Goal: Communication & Community: Answer question/provide support

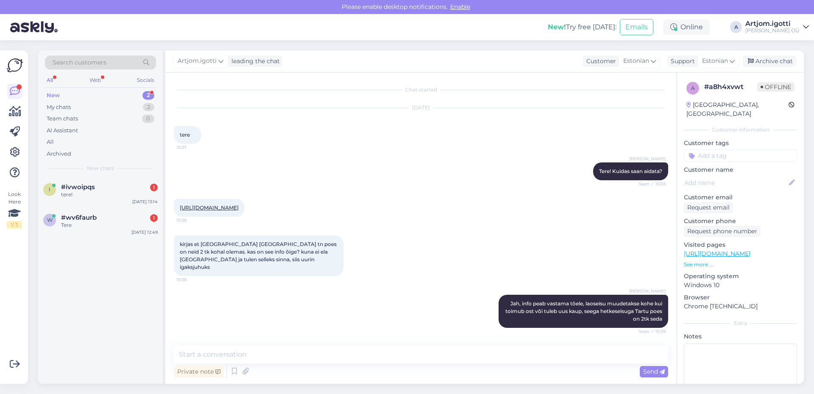
click at [118, 95] on div "New 2" at bounding box center [100, 95] width 111 height 12
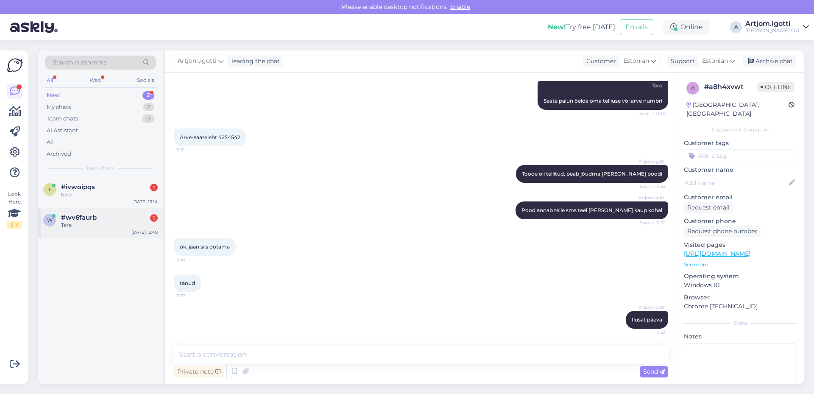
click at [103, 222] on div "Tere" at bounding box center [109, 225] width 97 height 8
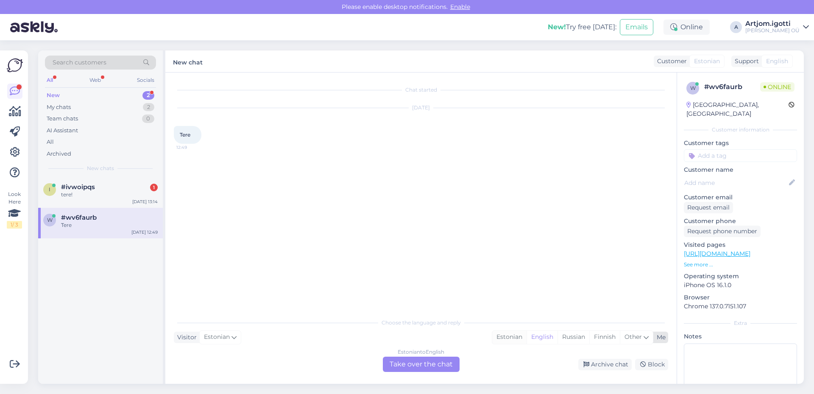
click at [509, 334] on div "Estonian" at bounding box center [509, 337] width 34 height 13
drag, startPoint x: 424, startPoint y: 363, endPoint x: 362, endPoint y: 339, distance: 66.8
click at [424, 363] on div "Estonian to Estonian Take over the chat" at bounding box center [421, 364] width 77 height 15
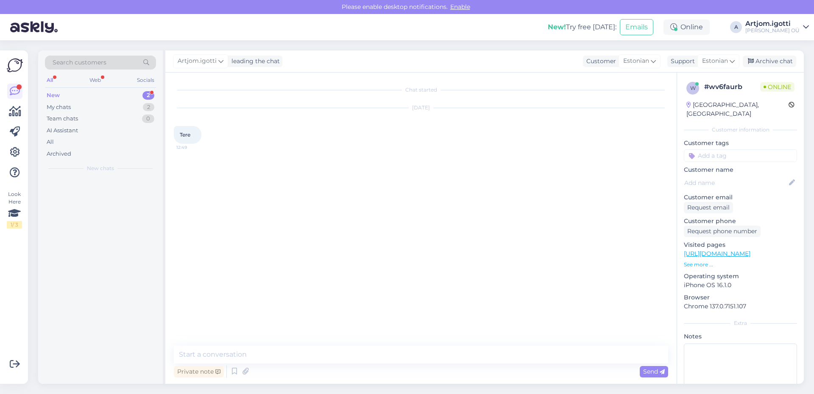
click at [345, 337] on div "Chat started [DATE] Tere 12:49" at bounding box center [425, 209] width 502 height 257
click at [338, 353] on textarea at bounding box center [421, 355] width 494 height 18
type textarea "е"
type textarea "Tere"
click at [98, 202] on div "i #ivwoipqs 1 tere! [DATE] 13:14" at bounding box center [100, 192] width 125 height 31
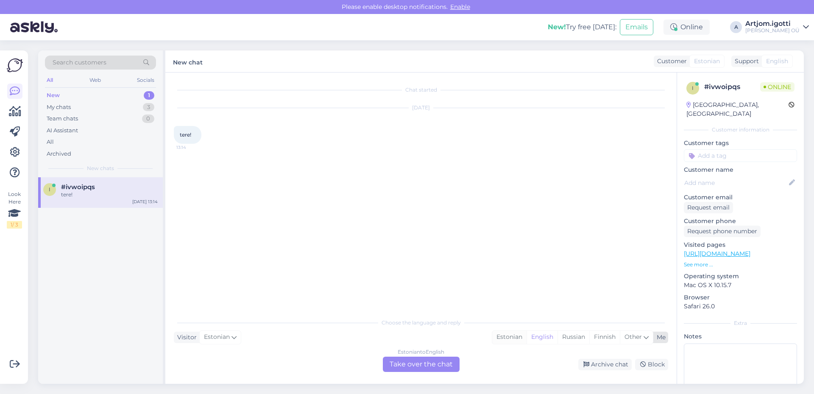
click at [504, 339] on div "Estonian" at bounding box center [509, 337] width 34 height 13
drag, startPoint x: 446, startPoint y: 354, endPoint x: 437, endPoint y: 365, distance: 14.5
click at [446, 354] on div "Estonian to Estonian" at bounding box center [421, 352] width 50 height 8
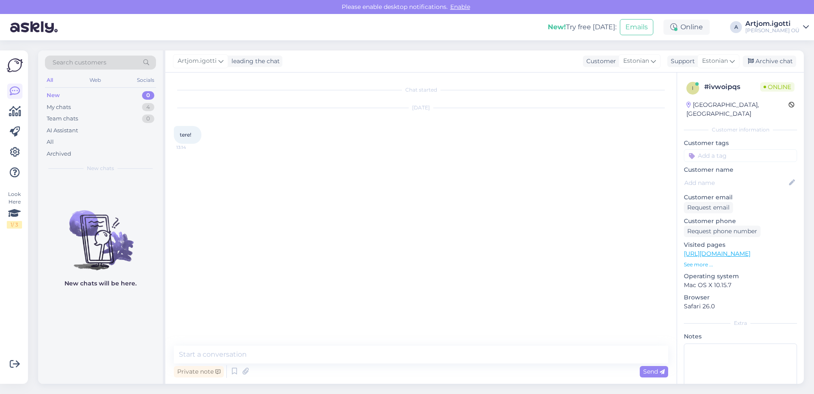
click at [433, 367] on div "Private note Send" at bounding box center [421, 371] width 494 height 16
click at [321, 357] on textarea at bounding box center [421, 355] width 494 height 18
type textarea "Tere"
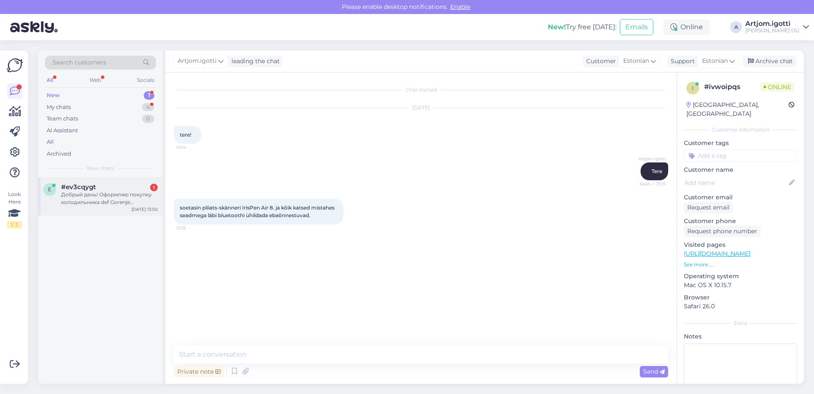
click at [131, 198] on div "Добрый день! Оформляю покупку холодильника def Gorenje RF212EPW4 Jenky , есть л…" at bounding box center [109, 198] width 97 height 15
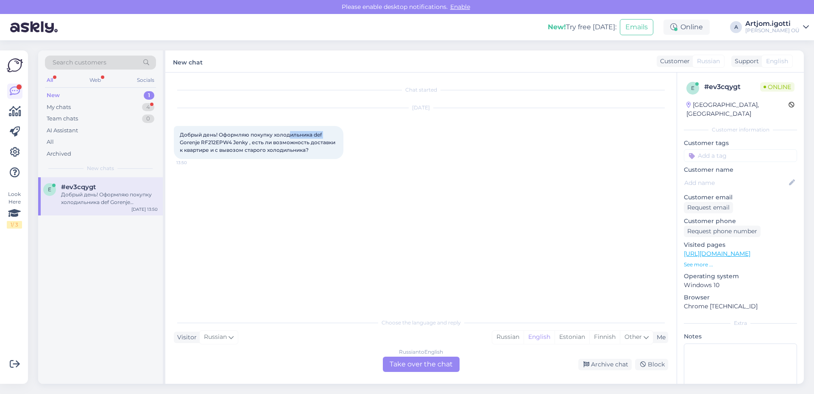
drag, startPoint x: 290, startPoint y: 134, endPoint x: 323, endPoint y: 135, distance: 32.7
click at [323, 135] on div "Добрый день! Оформляю покупку холодильника def Gorenje RF212EPW4 Jenky , есть л…" at bounding box center [259, 142] width 170 height 33
drag, startPoint x: 267, startPoint y: 142, endPoint x: 324, endPoint y: 145, distance: 57.3
click at [325, 145] on span "Добрый день! Оформляю покупку холодильника def Gorenje RF212EPW4 Jenky , есть л…" at bounding box center [258, 142] width 157 height 22
click at [512, 337] on div "Russian" at bounding box center [507, 337] width 31 height 13
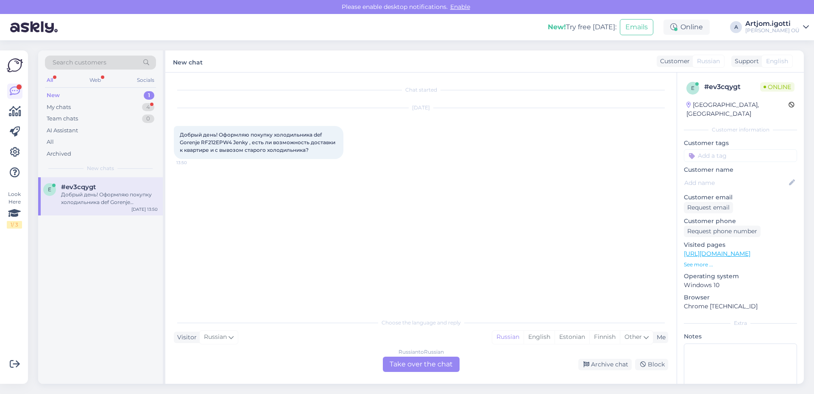
click at [429, 366] on div "Russian to Russian Take over the chat" at bounding box center [421, 364] width 77 height 15
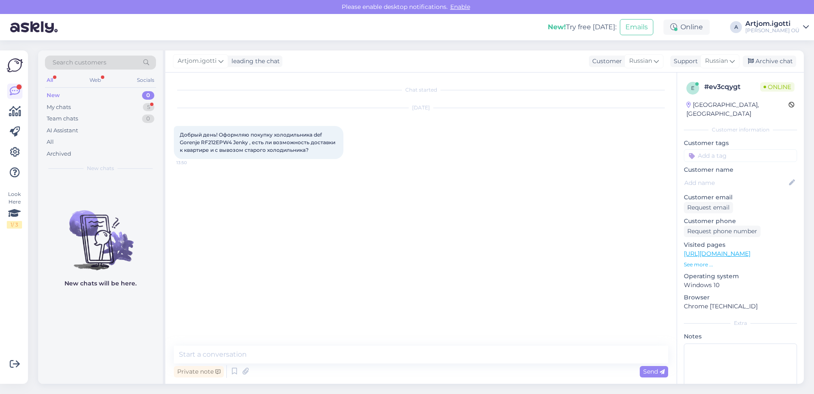
click at [320, 347] on textarea at bounding box center [421, 355] width 494 height 18
type textarea "З"
type textarea "Здравствуйте В каком городе вы проживаете?"
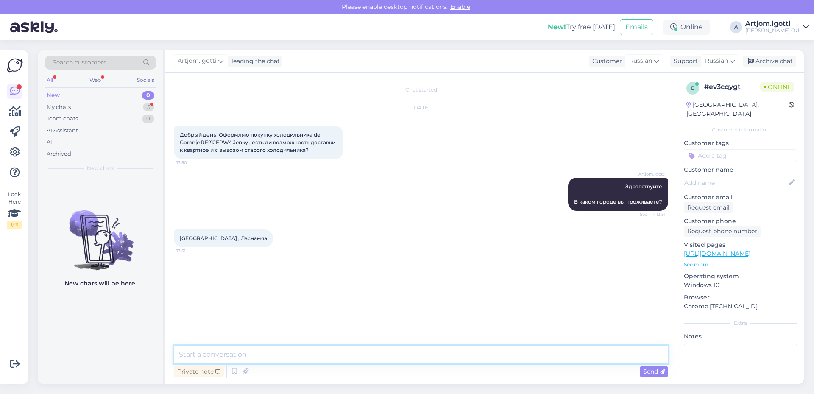
click at [245, 354] on textarea at bounding box center [421, 355] width 494 height 18
click at [245, 353] on textarea at bounding box center [421, 355] width 494 height 18
type textarea "Ö"
type textarea "D"
drag, startPoint x: 180, startPoint y: 144, endPoint x: 248, endPoint y: 143, distance: 68.7
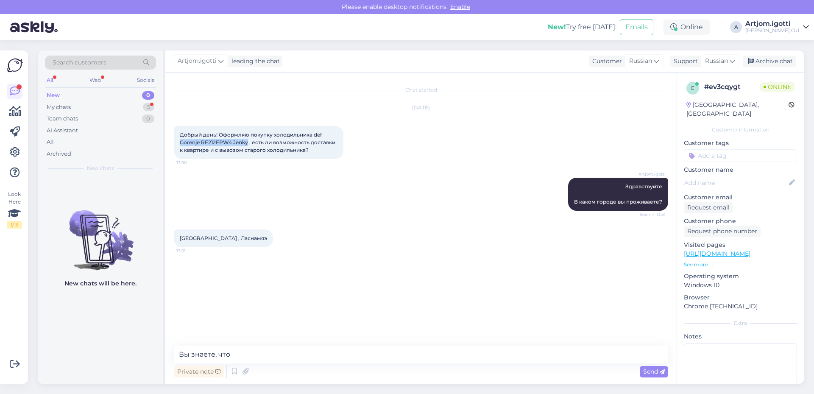
click at [248, 143] on span "Добрый день! Оформляю покупку холодильника def Gorenje RF212EPW4 Jenky , есть л…" at bounding box center [258, 142] width 157 height 22
copy span "Gorenje RF212EPW4 Jenky"
drag, startPoint x: 246, startPoint y: 357, endPoint x: 254, endPoint y: 350, distance: 10.5
click at [246, 356] on textarea "Вы знаете, что" at bounding box center [421, 355] width 494 height 18
type textarea "В"
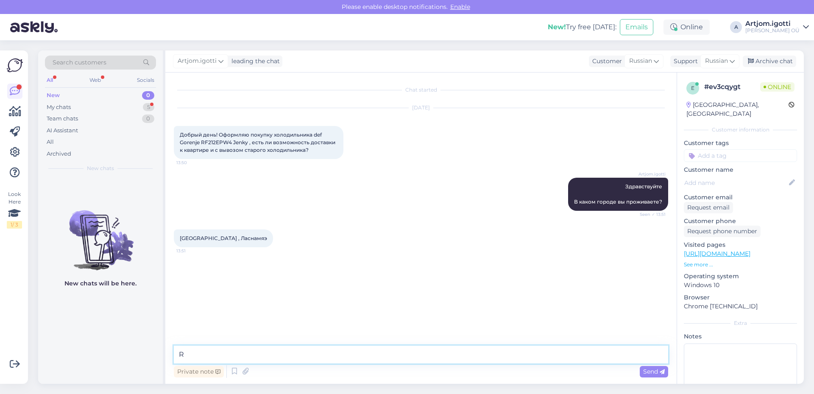
type textarea "R"
type textarea "r"
type textarea "R"
type textarea "К сожалению изза того что товар с дефектом и находится в вильянди, мы его будем…"
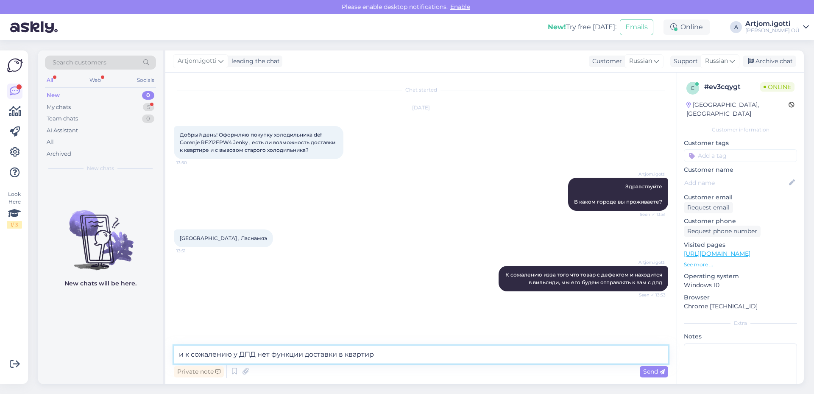
type textarea "и к сожалению у ДПД нет функции доставки в квартиру"
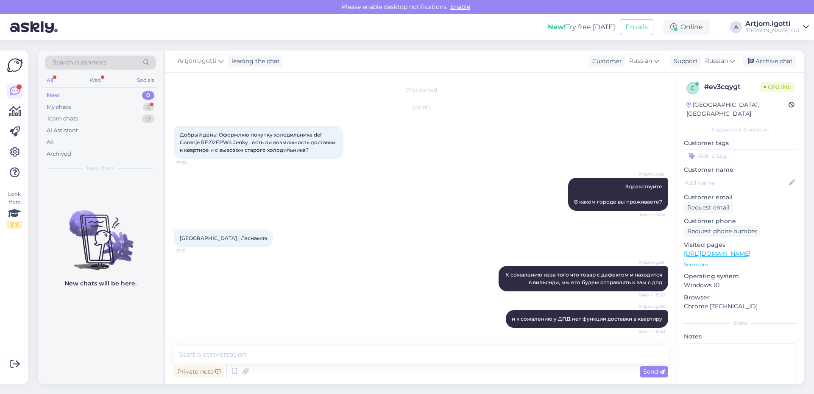
scroll to position [36, 0]
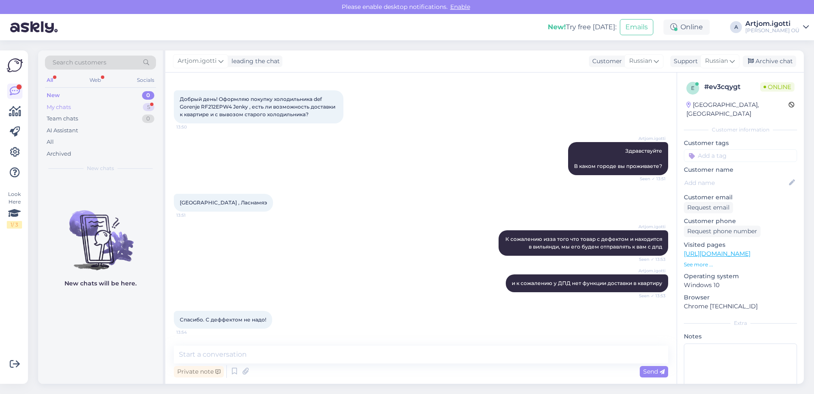
click at [131, 106] on div "My chats 5" at bounding box center [100, 107] width 111 height 12
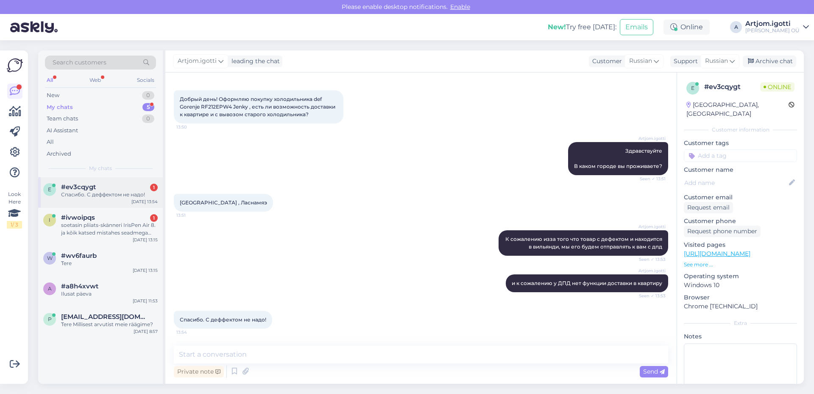
click at [127, 198] on div "Спасибо. С деффектом не надо!" at bounding box center [109, 195] width 97 height 8
click at [120, 234] on div "soetasin pliiats-skänneri IrisPen Air 8. ja kõik katsed mistahes seadmega läbi …" at bounding box center [109, 228] width 97 height 15
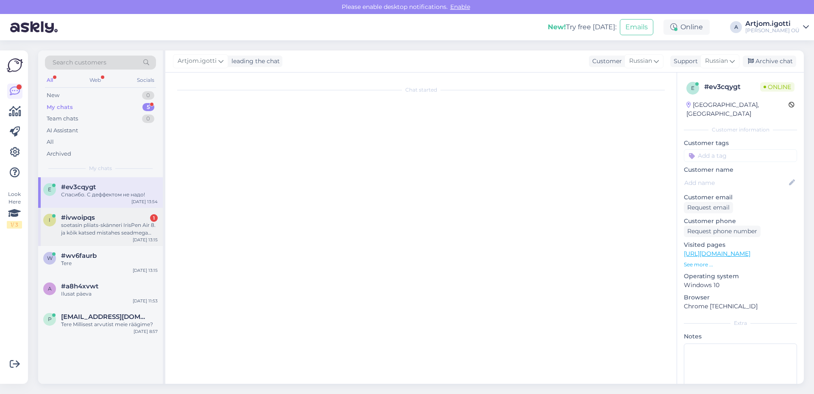
scroll to position [0, 0]
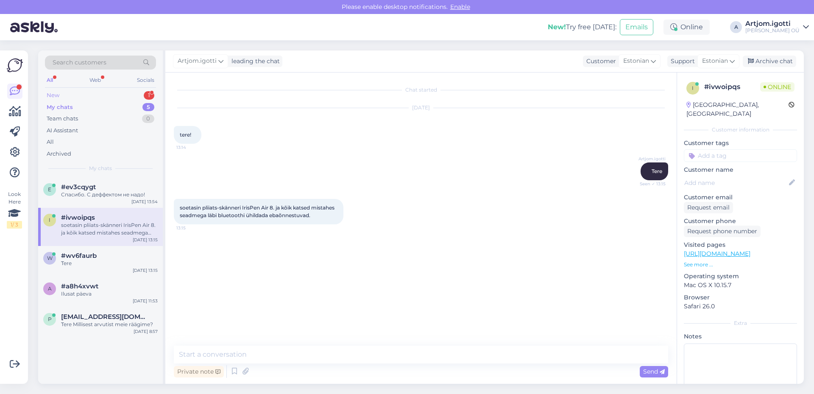
click at [101, 91] on div "New 1" at bounding box center [100, 95] width 111 height 12
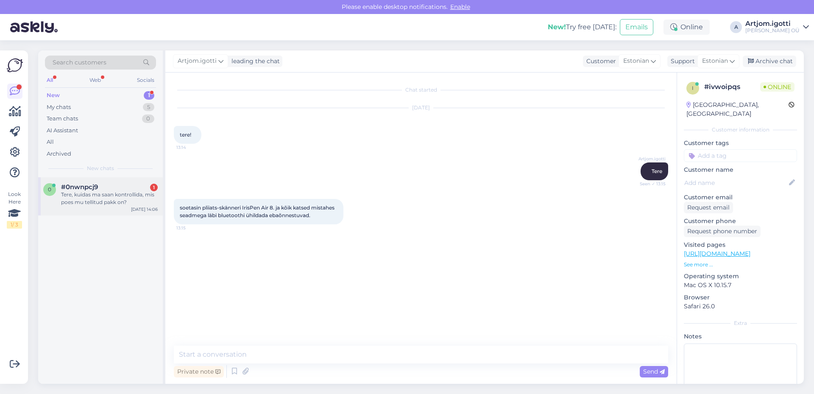
click at [127, 194] on div "Tere, kuidas ma saan kontrollida, mis poes mu tellitud pakk on?" at bounding box center [109, 198] width 97 height 15
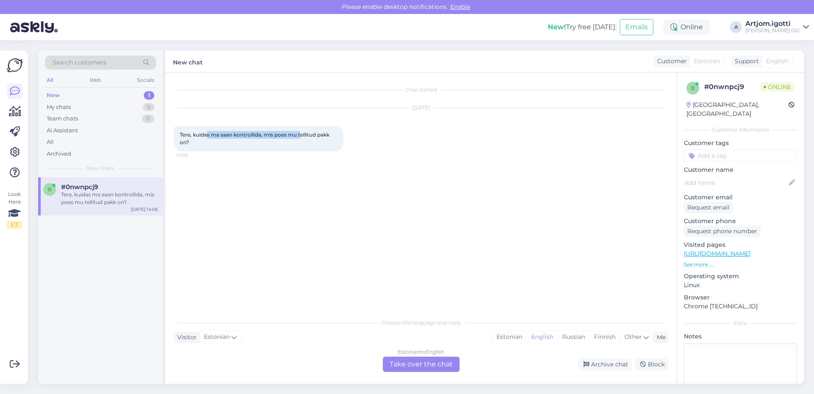
drag, startPoint x: 207, startPoint y: 136, endPoint x: 304, endPoint y: 138, distance: 96.3
click at [302, 138] on div "Tere, kuidas ma saan kontrollida, mis poes mu tellitud pakk on? 14:06" at bounding box center [259, 138] width 170 height 25
click at [320, 137] on span "Tere, kuidas ma saan kontrollida, mis poes mu tellitud pakk on?" at bounding box center [255, 138] width 151 height 14
click at [513, 339] on div "Estonian" at bounding box center [509, 337] width 34 height 13
click at [421, 365] on div "Estonian to Estonian Take over the chat" at bounding box center [421, 364] width 77 height 15
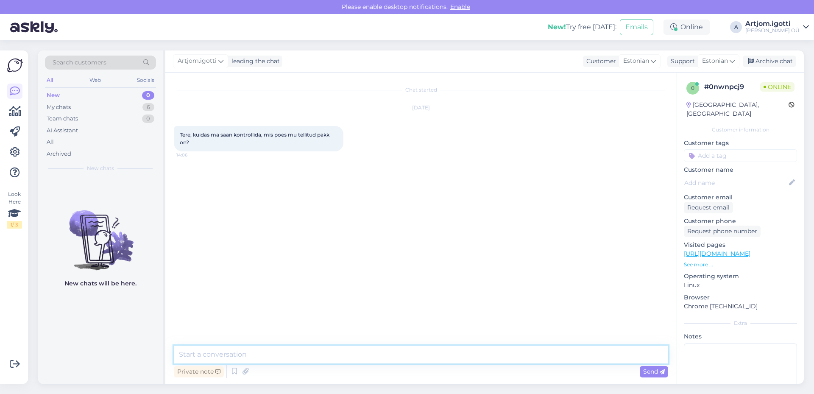
click at [285, 357] on textarea at bounding box center [421, 355] width 494 height 18
type textarea "Tere Mis aeve number teil on/"
type textarea "?"
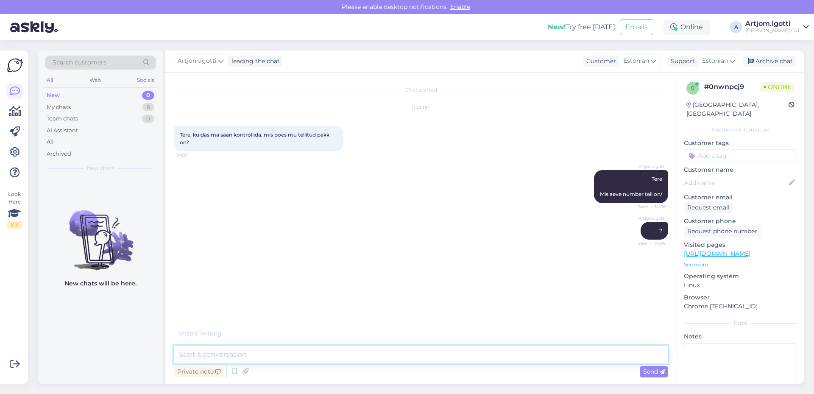
click at [324, 352] on textarea at bounding box center [421, 355] width 494 height 18
type textarea "Või tellimuse number"
click at [243, 302] on span "Arve number on #4254633" at bounding box center [214, 303] width 68 height 6
copy div "4254633 14:07"
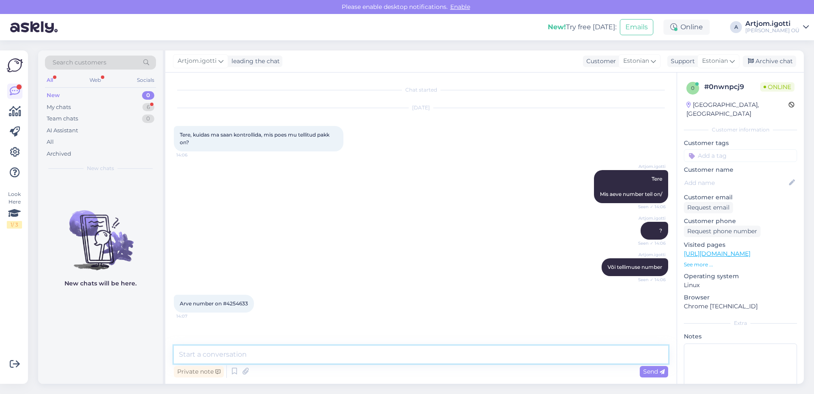
click at [238, 358] on textarea at bounding box center [421, 355] width 494 height 18
drag, startPoint x: 209, startPoint y: 355, endPoint x: 224, endPoint y: 360, distance: 15.4
click at [209, 355] on textarea at bounding box center [421, 355] width 494 height 18
type textarea "T"
click at [276, 355] on textarea "Ma näen, et see toode" at bounding box center [421, 355] width 494 height 18
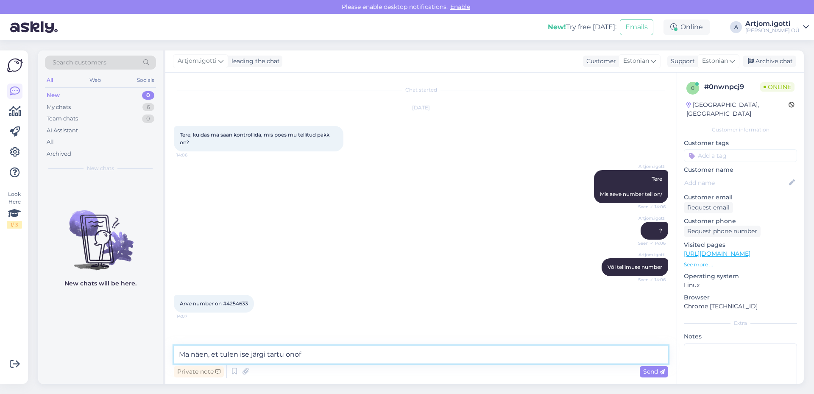
type textarea "Ma näen, et tulen ise järgi tartu onoff"
